Goal: Task Accomplishment & Management: Complete application form

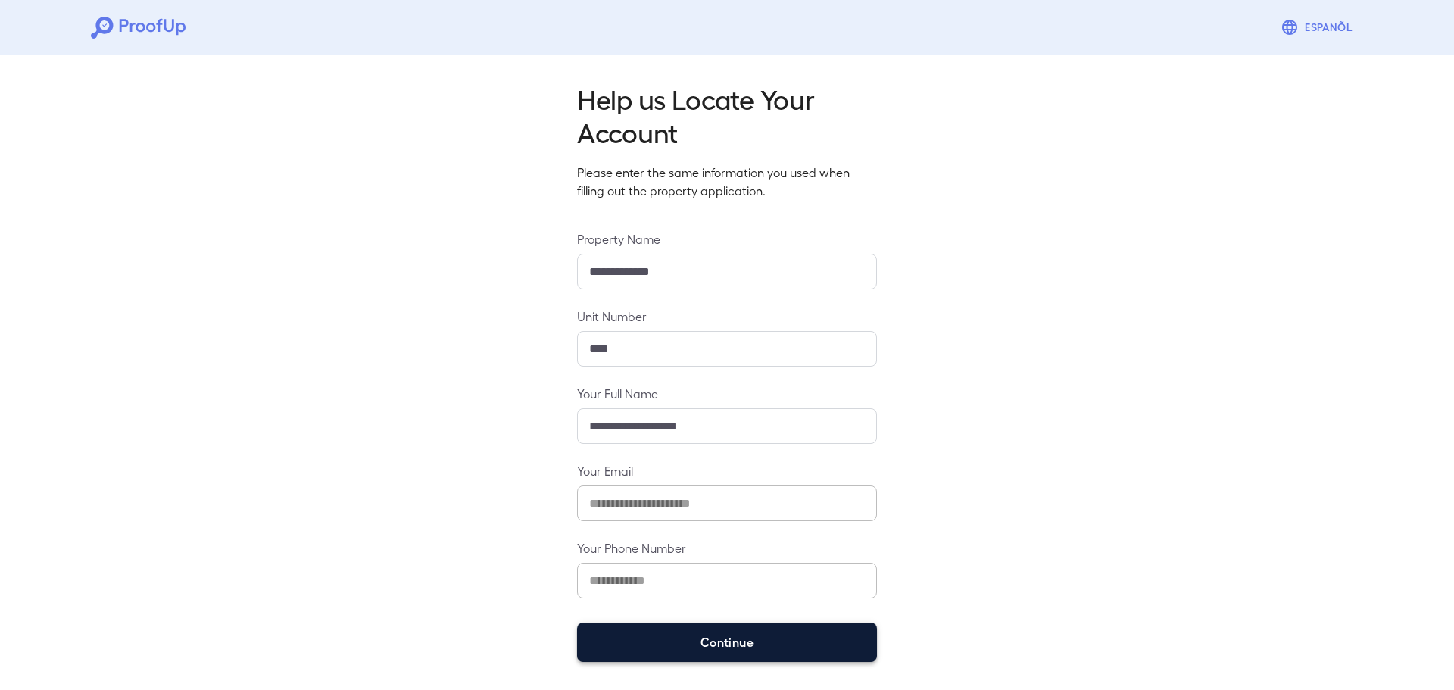
click at [642, 660] on button "Continue" at bounding box center [727, 642] width 300 height 39
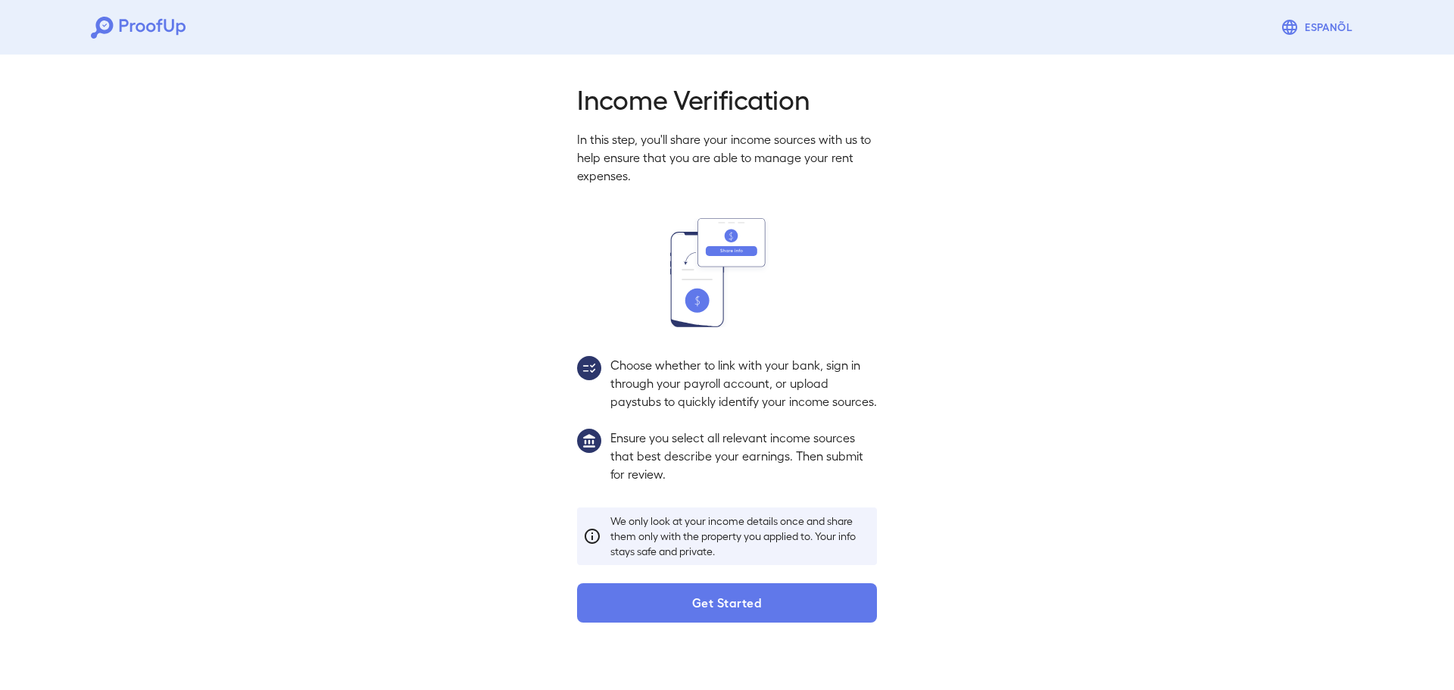
click at [661, 623] on button "Get Started" at bounding box center [727, 602] width 300 height 39
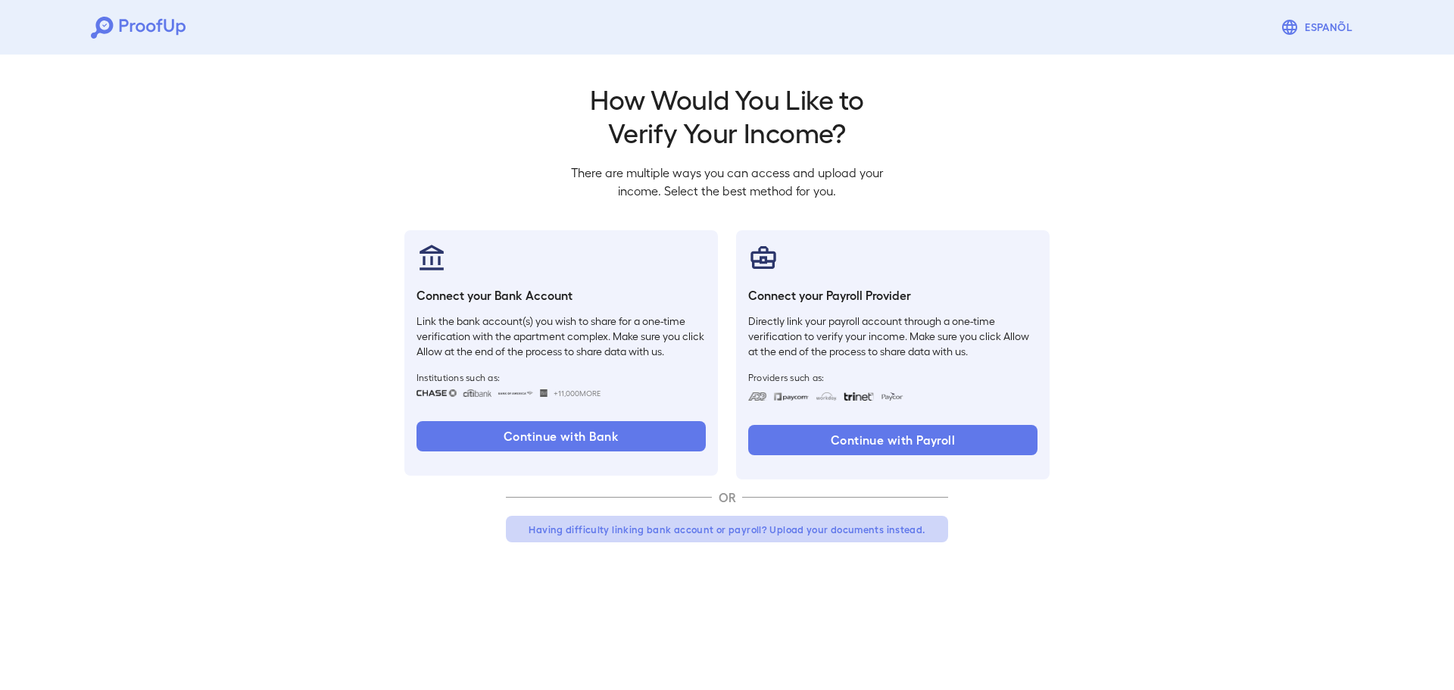
click at [669, 523] on button "Having difficulty linking bank account or payroll? Upload your documents instea…" at bounding box center [727, 529] width 442 height 27
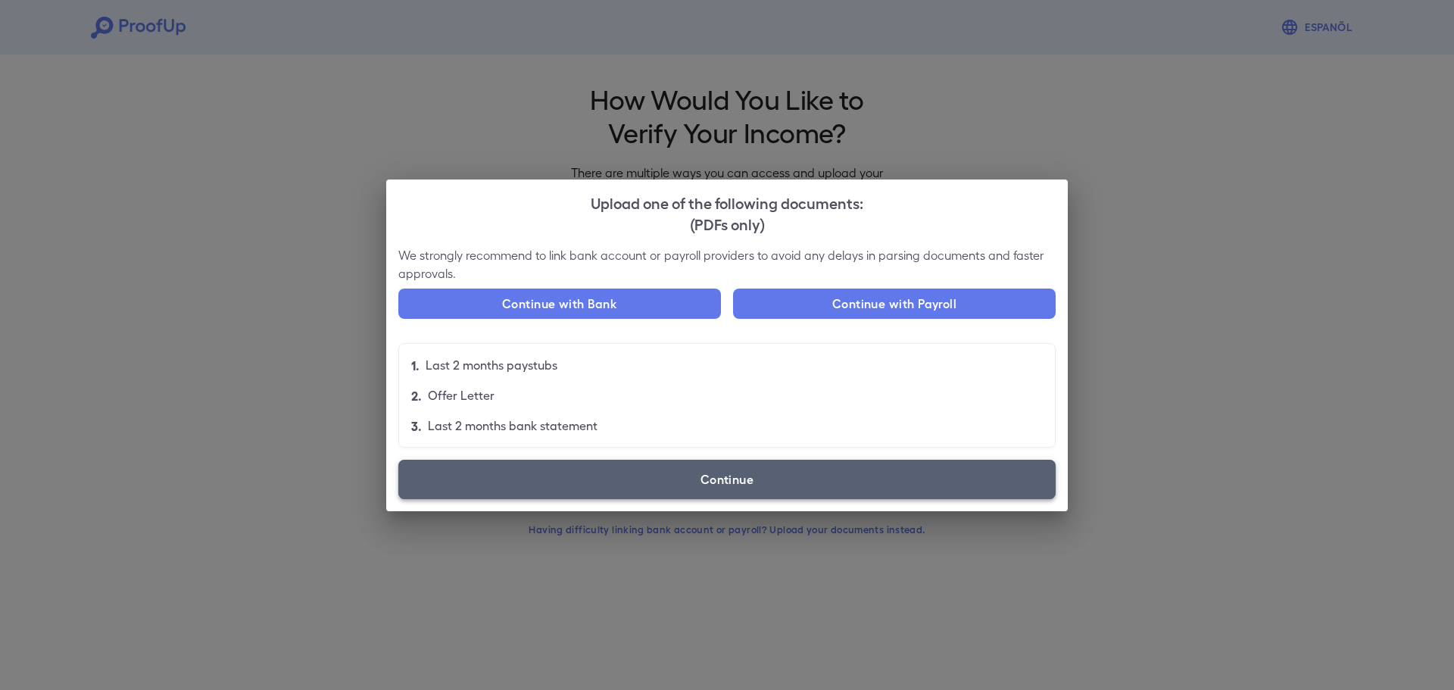
click at [501, 465] on label "Continue" at bounding box center [726, 479] width 657 height 39
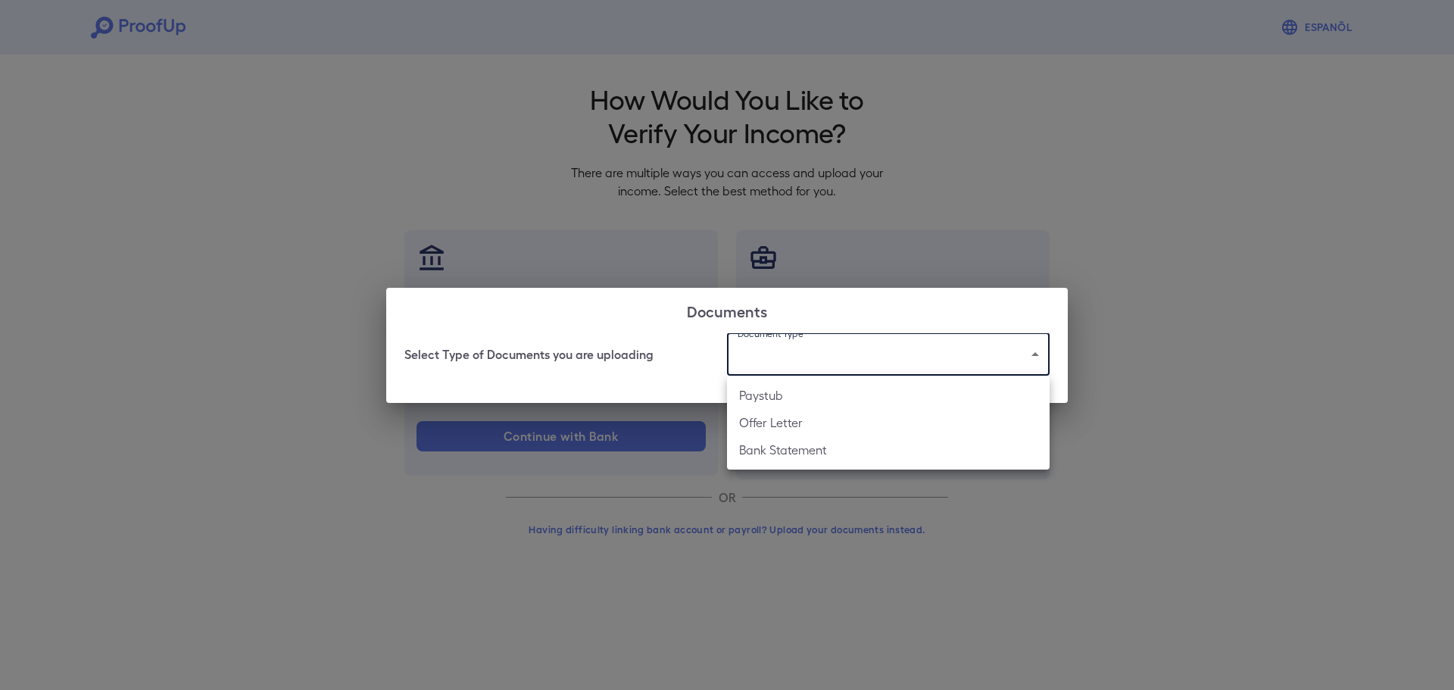
drag, startPoint x: 826, startPoint y: 362, endPoint x: 820, endPoint y: 370, distance: 9.9
click at [826, 362] on body "Espanõl Go back How Would You Like to Verify Your Income? There are multiple wa…" at bounding box center [727, 289] width 1454 height 579
click at [803, 399] on li "Paystub" at bounding box center [888, 395] width 323 height 27
type input "*******"
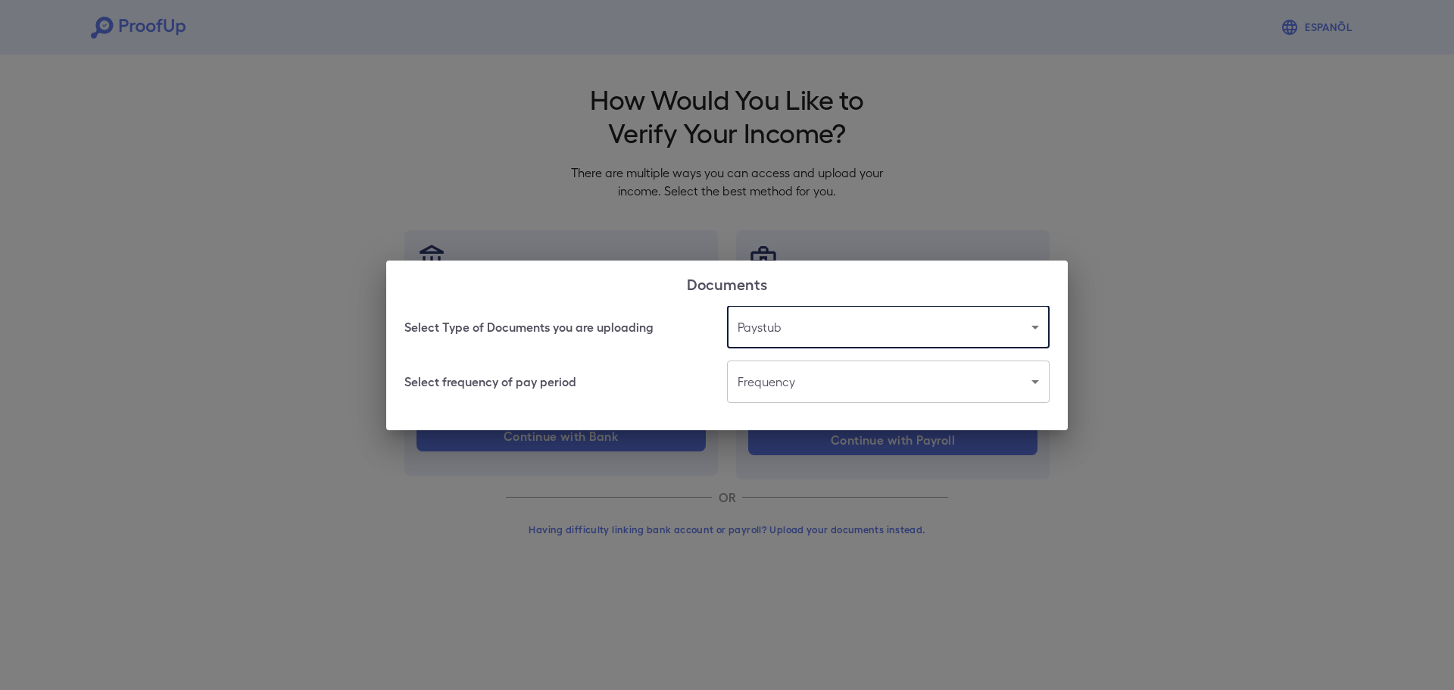
click at [817, 395] on body "Espanõl Go back How Would You Like to Verify Your Income? There are multiple wa…" at bounding box center [727, 289] width 1454 height 579
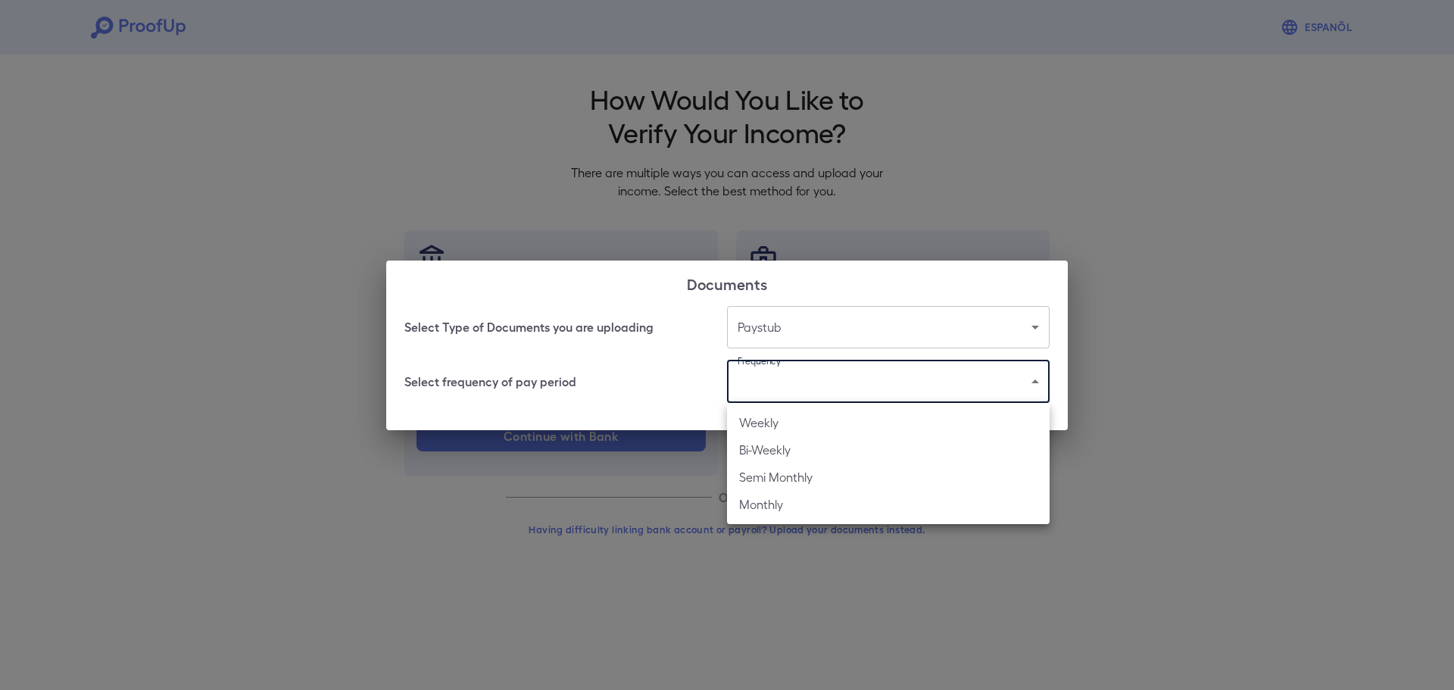
click at [795, 456] on li "Bi-Weekly" at bounding box center [888, 449] width 323 height 27
type input "*********"
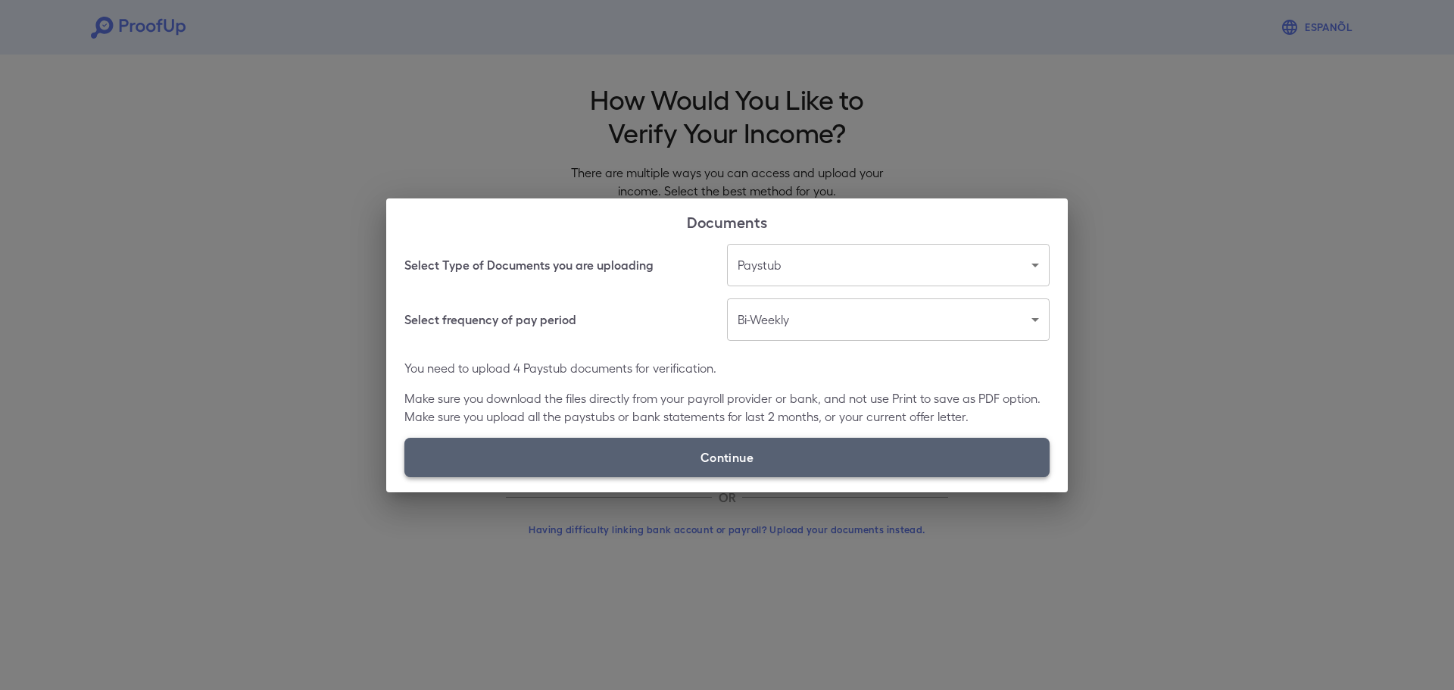
click at [804, 449] on label "Continue" at bounding box center [726, 457] width 645 height 39
click at [405, 476] on input "Continue" at bounding box center [404, 476] width 1 height 1
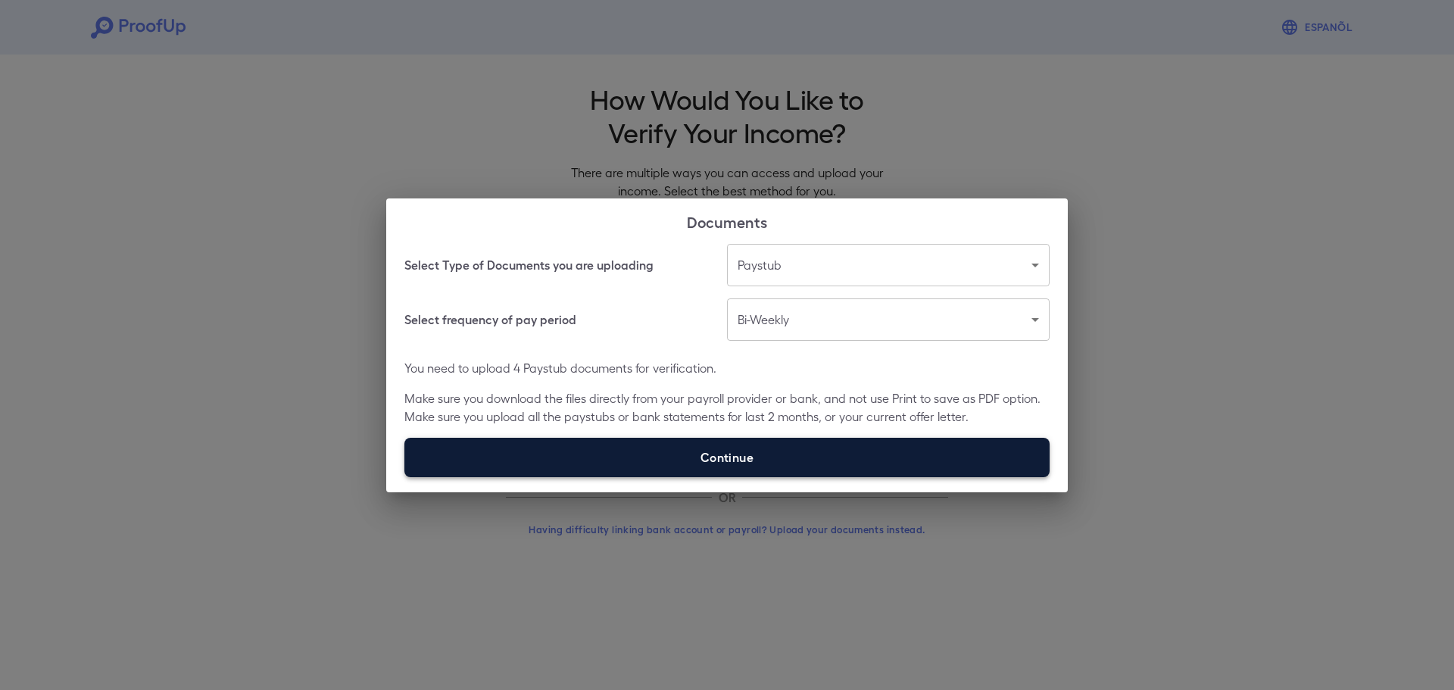
type input "**********"
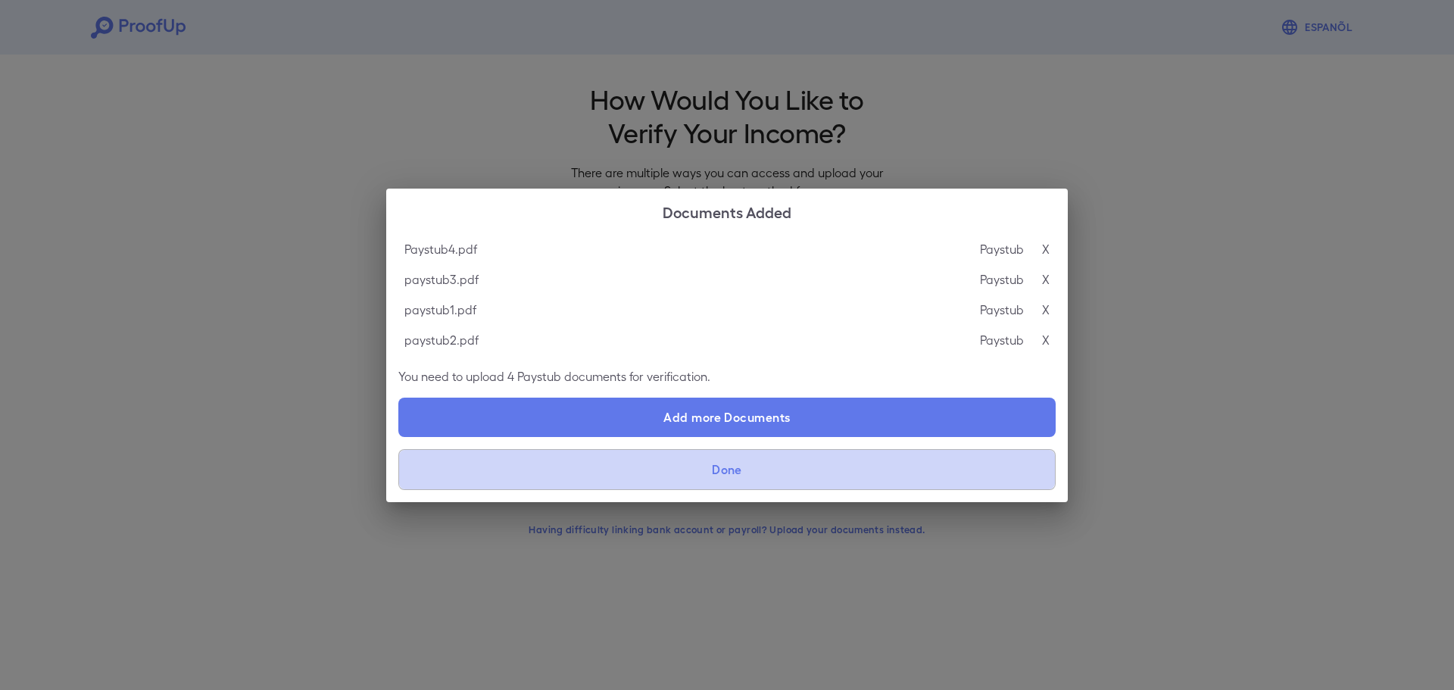
click at [706, 464] on button "Done" at bounding box center [726, 469] width 657 height 41
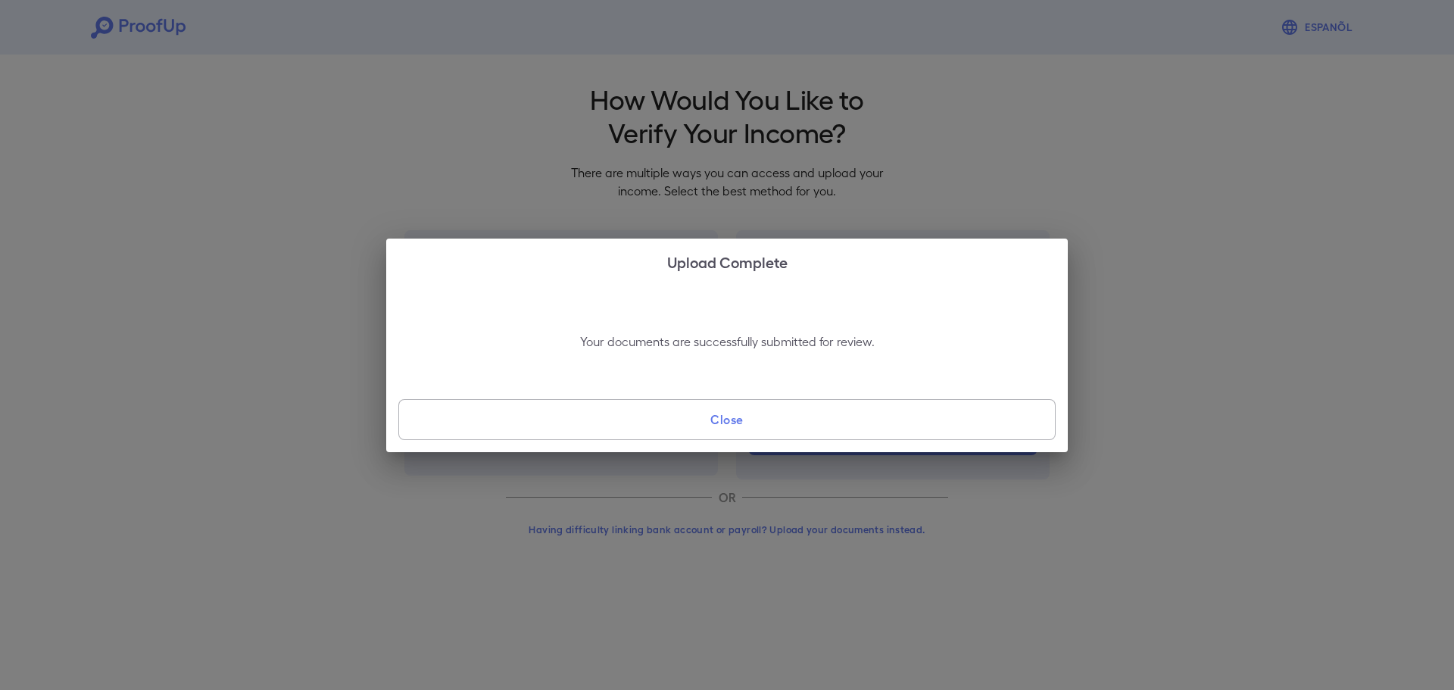
click at [835, 415] on button "Close" at bounding box center [726, 419] width 657 height 41
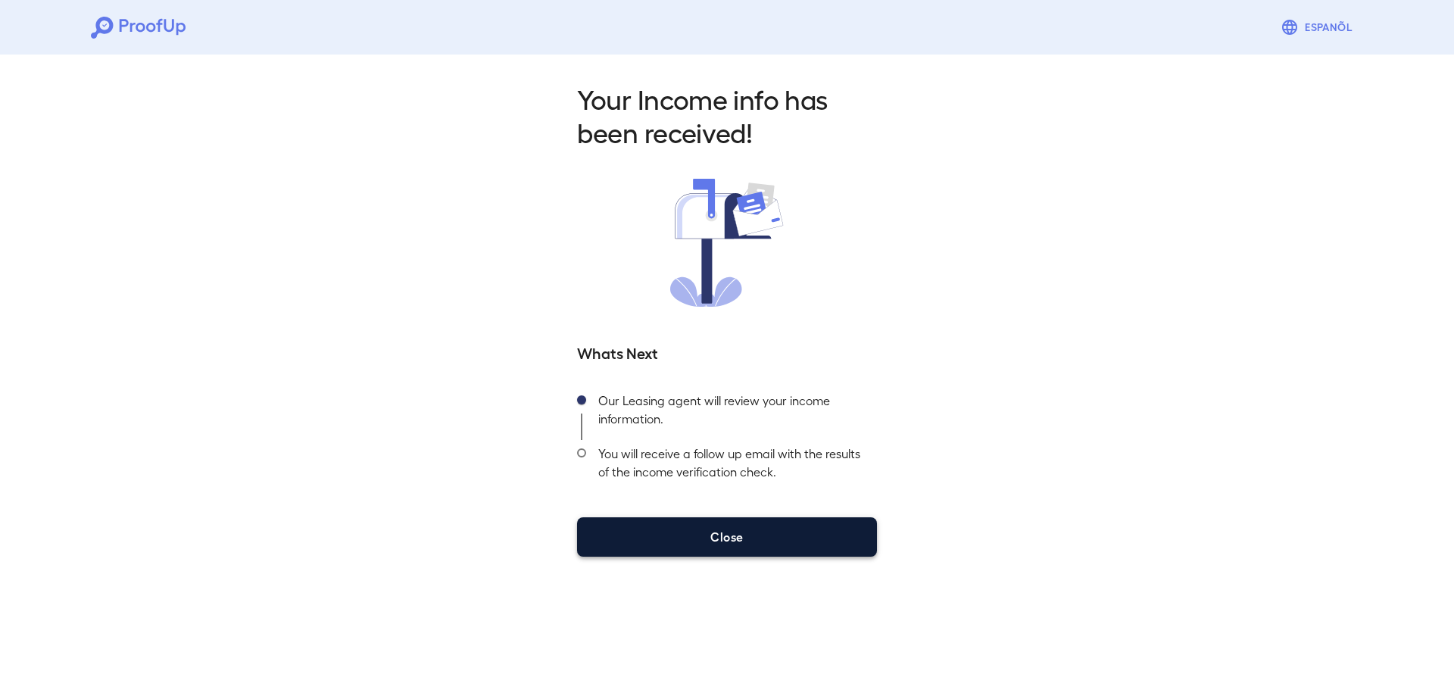
drag, startPoint x: 729, startPoint y: 541, endPoint x: 768, endPoint y: 511, distance: 49.2
click at [728, 541] on button "Close" at bounding box center [727, 536] width 300 height 39
